Goal: Information Seeking & Learning: Learn about a topic

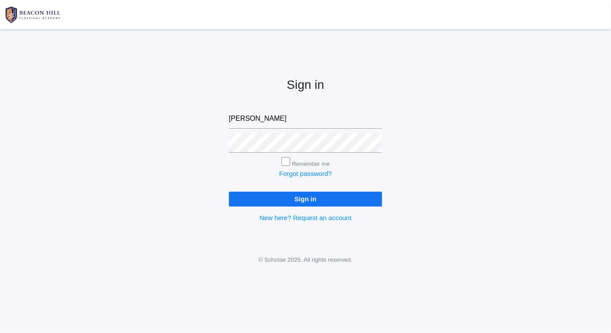
type input "[PERSON_NAME][EMAIL_ADDRESS][PERSON_NAME][DOMAIN_NAME]"
click at [281, 163] on input "Remember me" at bounding box center [285, 161] width 9 height 9
checkbox input "true"
click at [307, 200] on input "Sign in" at bounding box center [305, 199] width 153 height 14
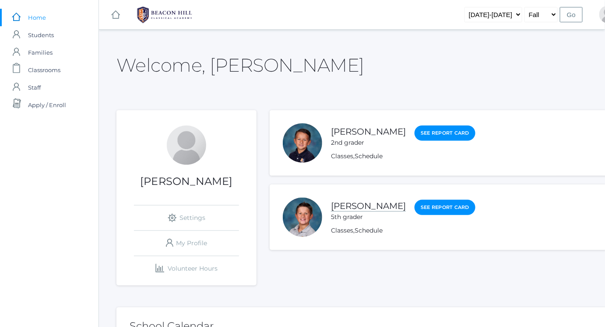
click at [351, 211] on link "[PERSON_NAME]" at bounding box center [368, 206] width 75 height 11
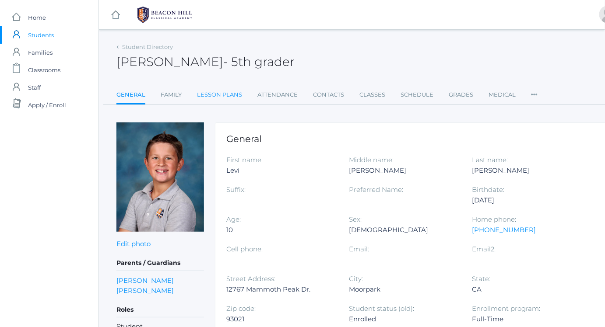
click at [238, 95] on link "Lesson Plans" at bounding box center [219, 95] width 45 height 18
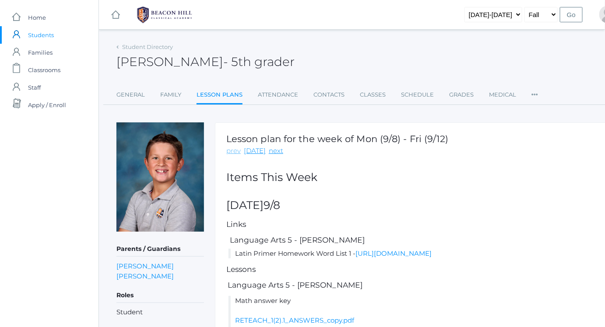
click at [238, 156] on link "prev" at bounding box center [233, 151] width 14 height 10
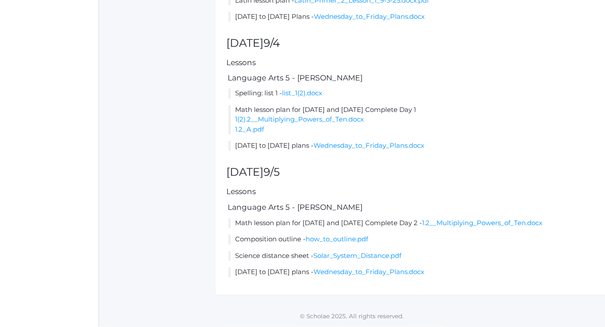
scroll to position [524, 0]
click at [513, 219] on link "1.2__Multiplying_Powers_of_Ten.docx" at bounding box center [482, 223] width 120 height 8
click at [370, 142] on link "Wednesday_to_Friday_Plans.docx" at bounding box center [368, 146] width 111 height 8
click at [368, 235] on link "how_to_outline.pdf" at bounding box center [336, 239] width 63 height 8
click at [368, 255] on link "Solar_System_Distance.pdf" at bounding box center [357, 256] width 88 height 8
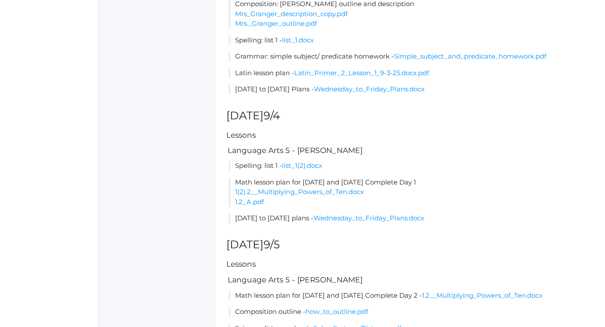
scroll to position [396, 0]
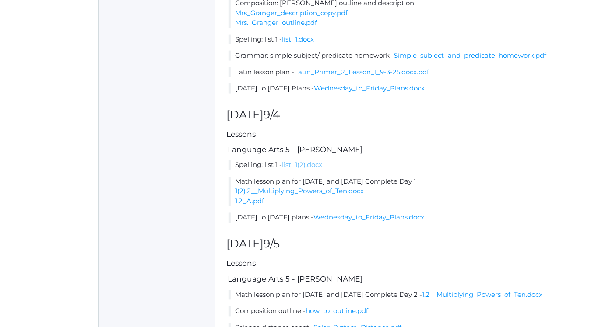
click at [298, 169] on link "list_1(2).docx" at bounding box center [302, 165] width 40 height 8
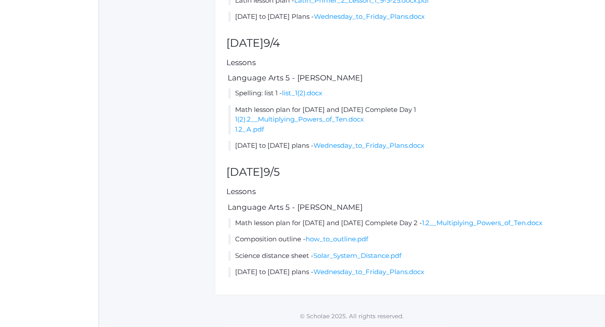
scroll to position [501, 0]
click at [262, 134] on link "1.2_A.pdf" at bounding box center [249, 130] width 29 height 8
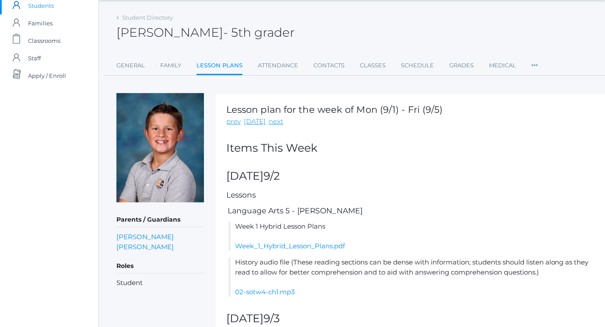
scroll to position [0, 0]
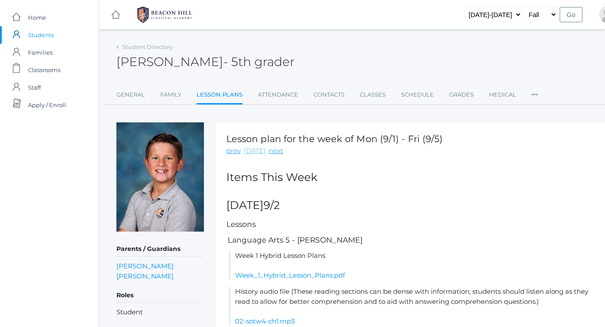
click at [254, 156] on link "[DATE]" at bounding box center [255, 151] width 22 height 10
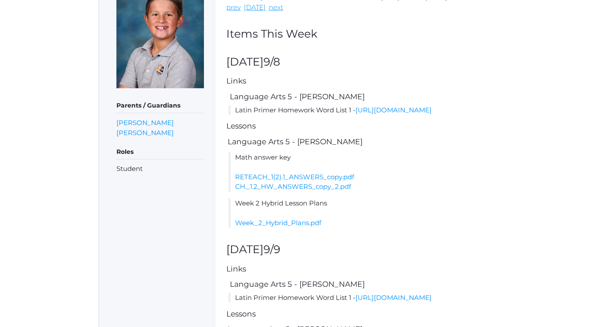
scroll to position [145, 0]
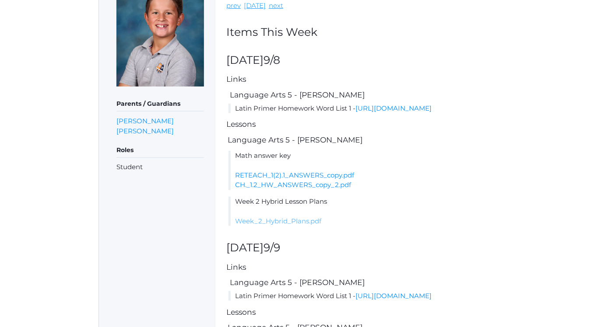
click at [284, 225] on link "Week_2_Hybrid_Plans.pdf" at bounding box center [278, 221] width 86 height 8
click at [355, 112] on link "[URL][DOMAIN_NAME]" at bounding box center [393, 108] width 76 height 8
click at [330, 179] on link "RETEACH_1(2).1_ANSWERS_copy.pdf" at bounding box center [294, 175] width 119 height 8
click at [288, 189] on link "CH._1.2_HW_ANSWERS_copy_2.pdf" at bounding box center [293, 185] width 116 height 8
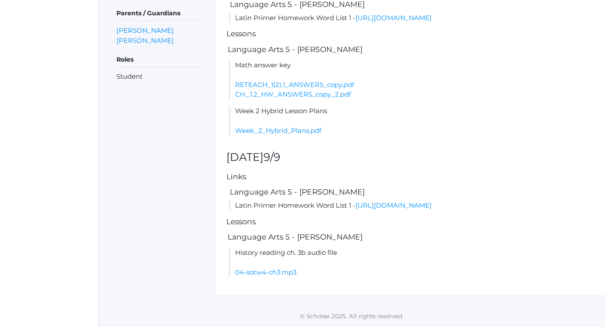
scroll to position [291, 0]
click at [287, 126] on link "Week_2_Hybrid_Plans.pdf" at bounding box center [278, 130] width 86 height 8
click at [355, 201] on link "[URL][DOMAIN_NAME]" at bounding box center [393, 205] width 76 height 8
click at [278, 270] on link "04-sotw4-ch3.mp3" at bounding box center [265, 272] width 61 height 8
